Goal: Transaction & Acquisition: Purchase product/service

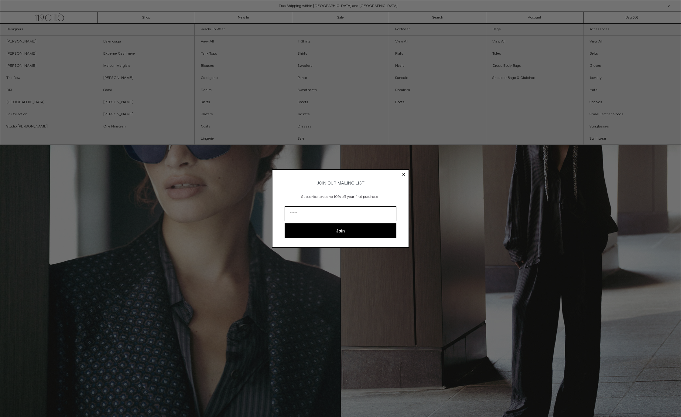
click at [402, 172] on circle "Close dialog" at bounding box center [403, 175] width 6 height 6
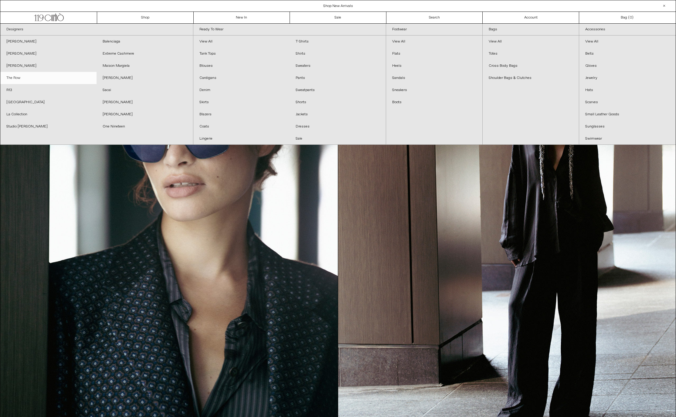
click at [43, 82] on link "The Row" at bounding box center [48, 78] width 96 height 12
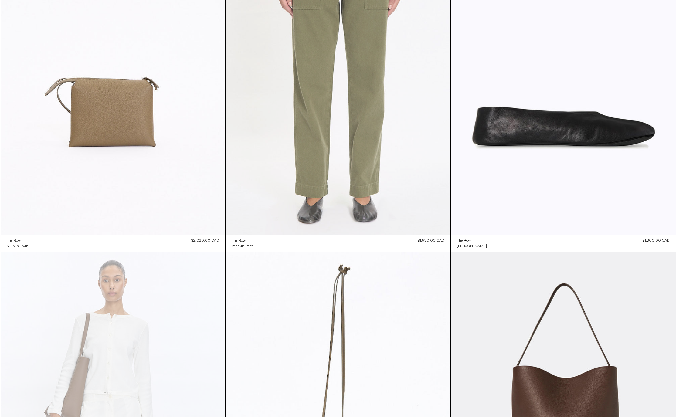
scroll to position [1822, 0]
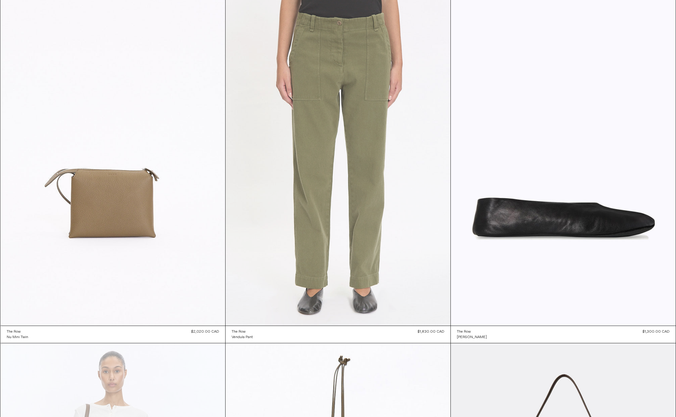
click at [312, 267] on at bounding box center [338, 156] width 225 height 337
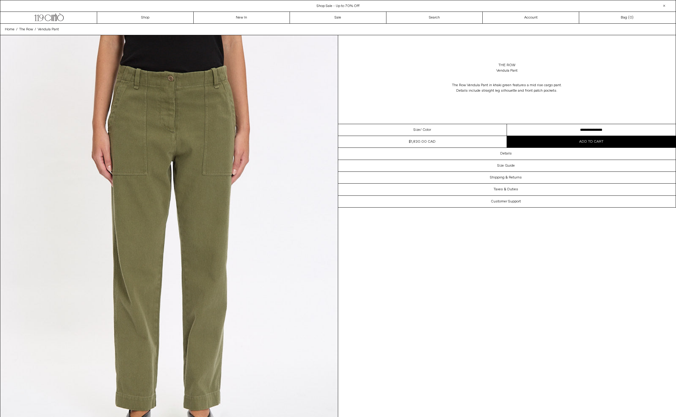
click at [432, 130] on div "Size / Color" at bounding box center [422, 130] width 169 height 12
click at [577, 131] on select "**********" at bounding box center [591, 130] width 169 height 12
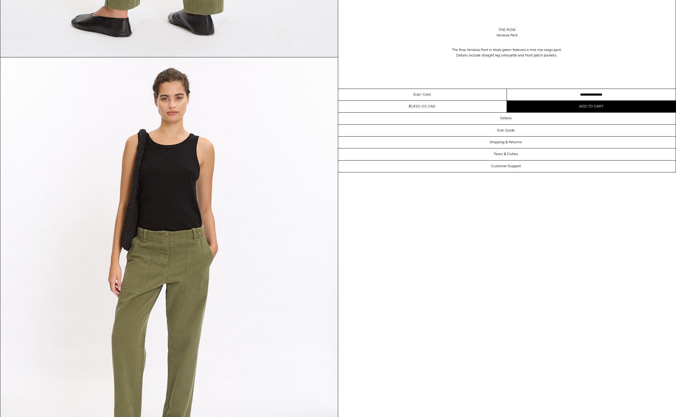
scroll to position [1275, 0]
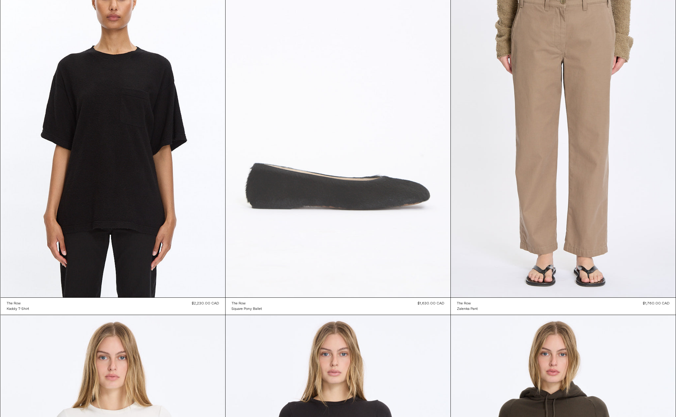
scroll to position [2824, 0]
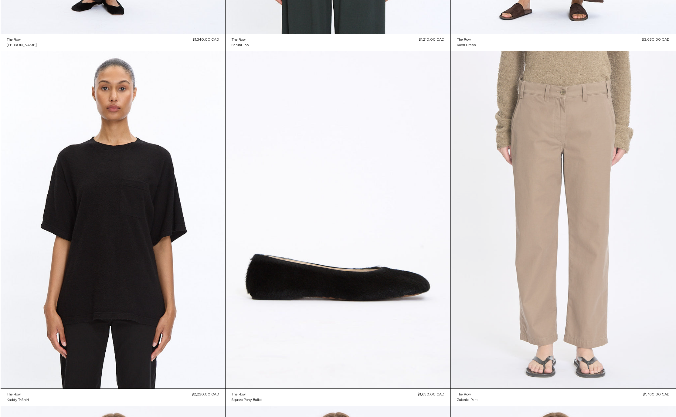
click at [598, 261] on at bounding box center [563, 219] width 225 height 337
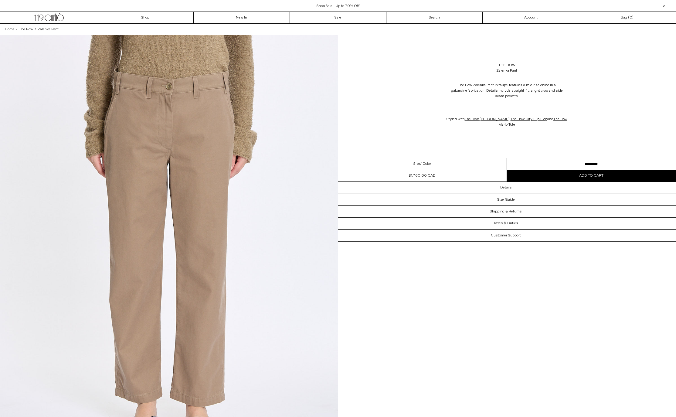
click at [575, 158] on select "**********" at bounding box center [591, 164] width 169 height 12
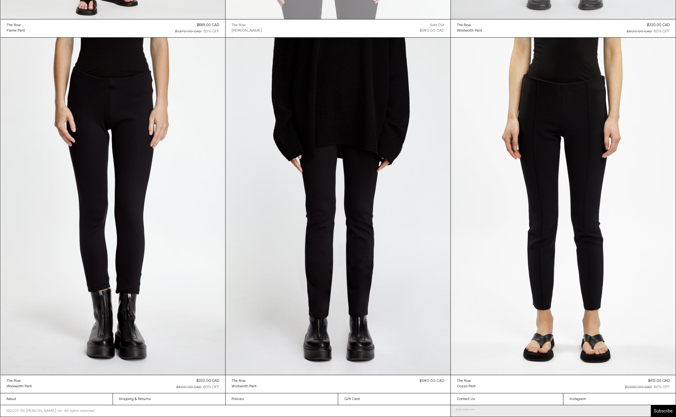
scroll to position [11363, 0]
